Goal: Find specific page/section: Find specific page/section

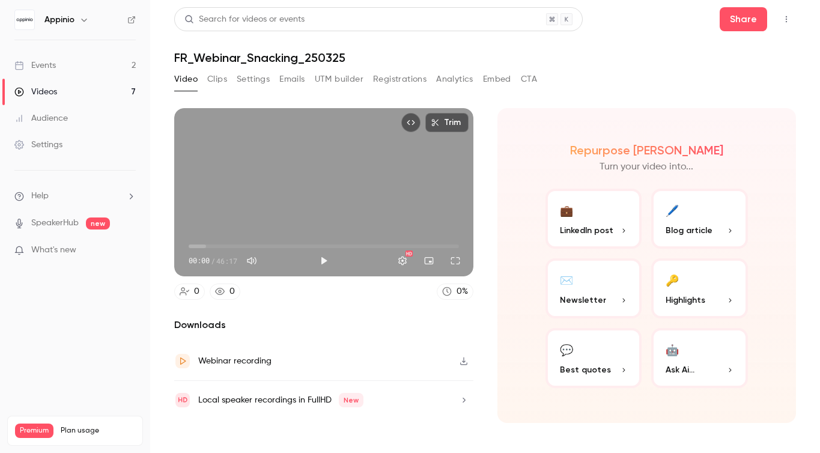
click at [387, 85] on button "Registrations" at bounding box center [399, 79] width 53 height 19
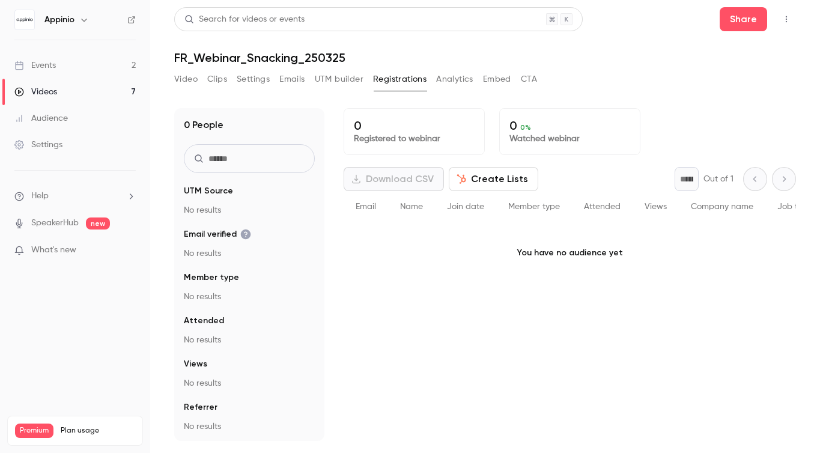
click at [85, 63] on link "Events 2" at bounding box center [75, 65] width 150 height 26
